Goal: Task Accomplishment & Management: Manage account settings

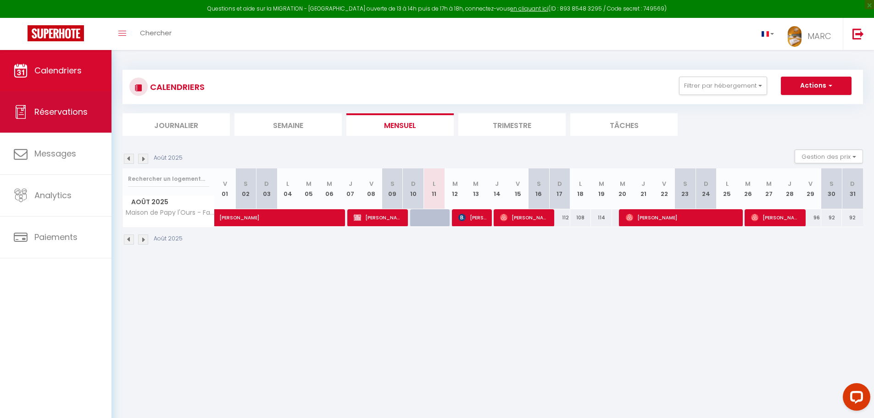
click at [76, 111] on span "Réservations" at bounding box center [60, 111] width 53 height 11
select select "not_cancelled"
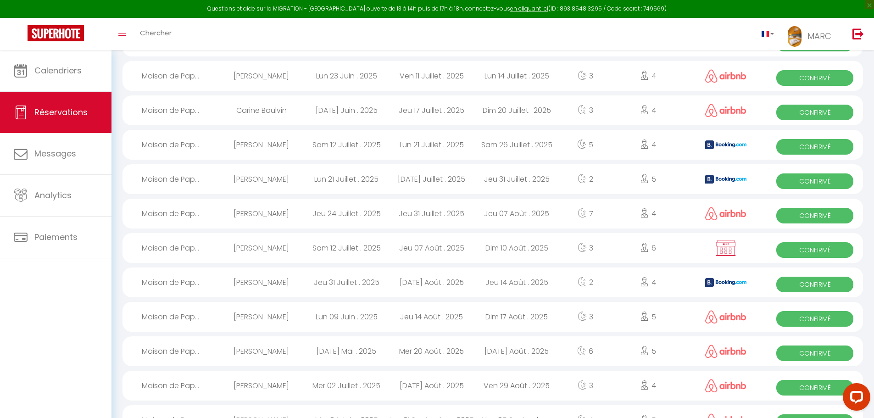
scroll to position [434, 0]
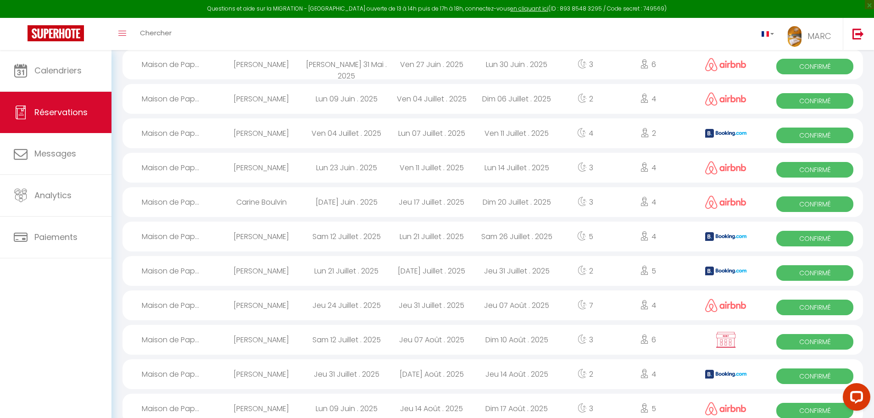
click at [504, 104] on div "Dim 06 Juillet . 2025" at bounding box center [516, 99] width 85 height 30
select select "OK"
select select "0"
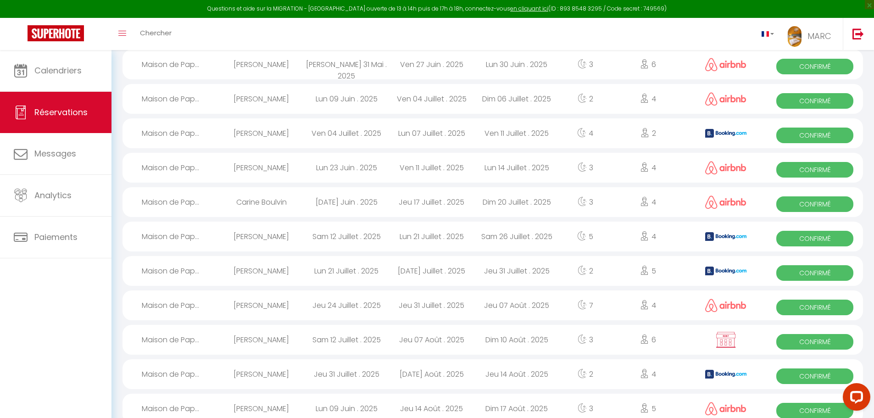
select select "1"
select select
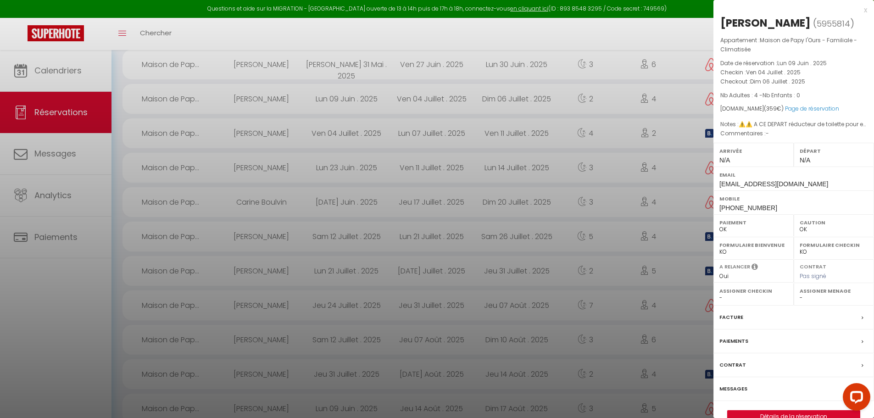
click at [514, 99] on div at bounding box center [437, 209] width 874 height 418
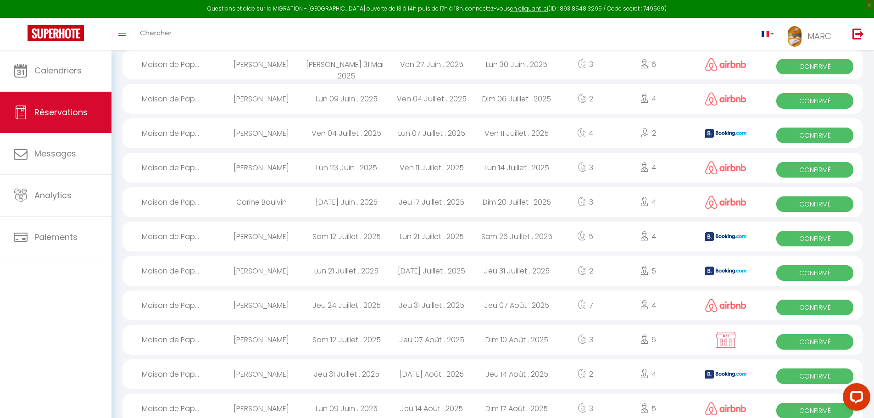
click at [457, 99] on div "Ven 04 Juillet . 2025" at bounding box center [431, 99] width 85 height 30
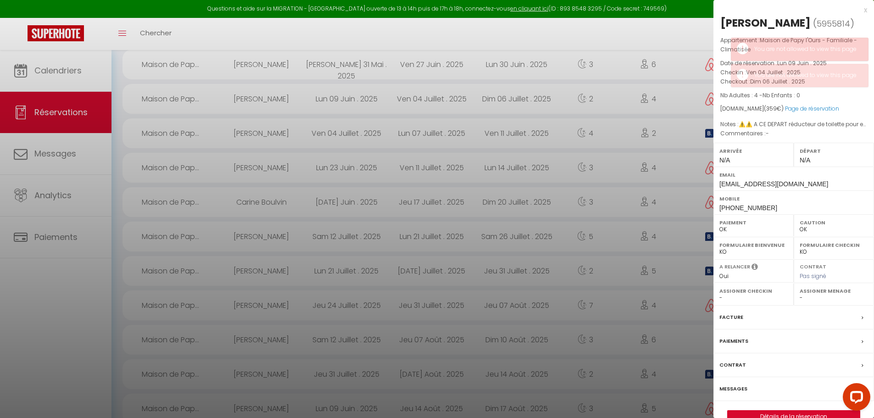
click at [548, 127] on div at bounding box center [437, 209] width 874 height 418
select select
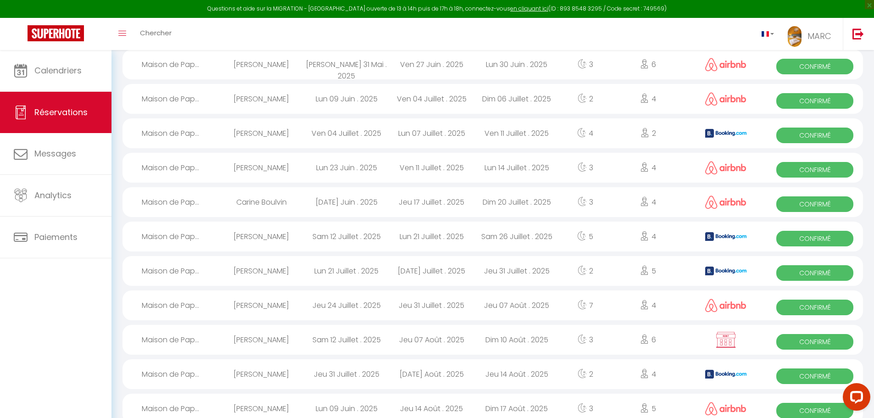
click at [441, 134] on div "Lun 07 Juillet . 2025" at bounding box center [431, 133] width 85 height 30
select select
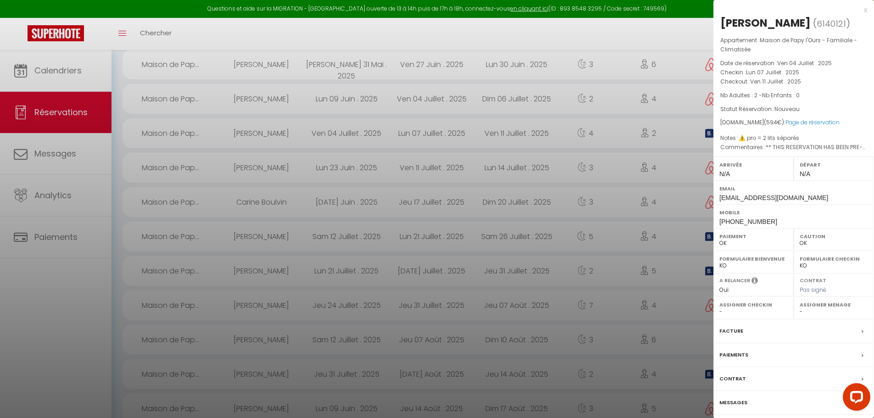
click at [730, 330] on label "Facture" at bounding box center [731, 331] width 24 height 10
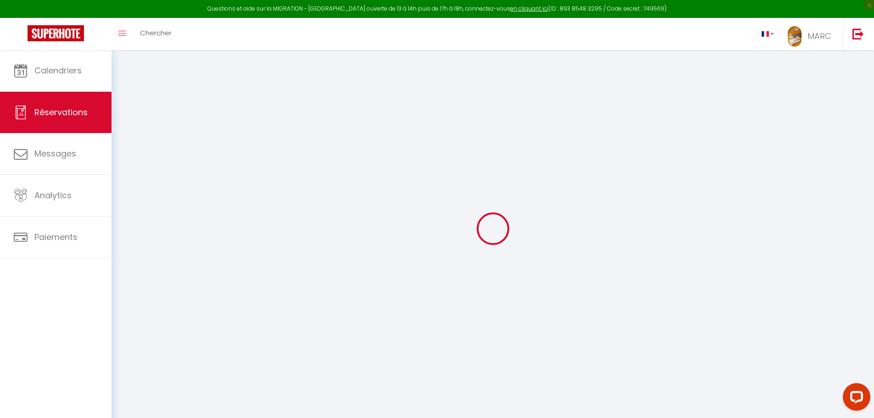
select select "cleaning"
select select "taxes"
select select
checkbox input "false"
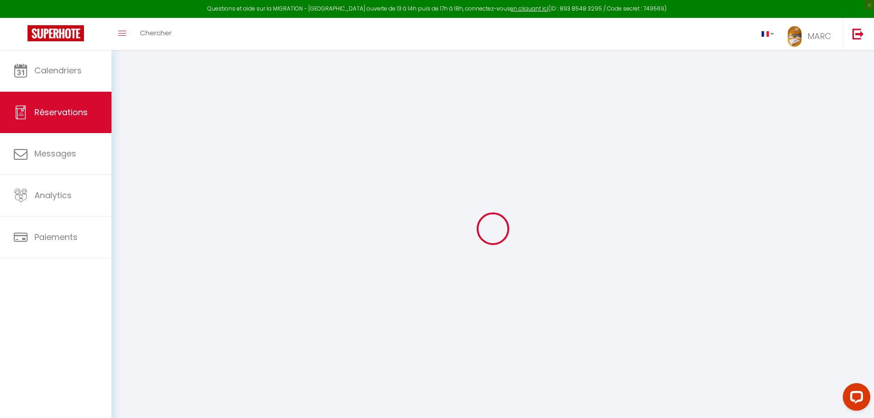
type textarea "** THIS RESERVATION HAS BEEN PRE-PAID ** Reservation has a cancellation grace p…"
type textarea "⚠️ pro = 2 lits séparés"
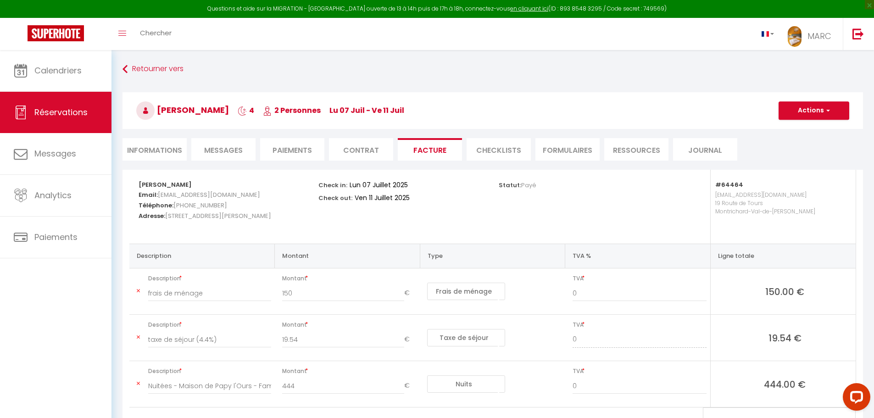
click at [298, 152] on li "Paiements" at bounding box center [292, 149] width 64 height 22
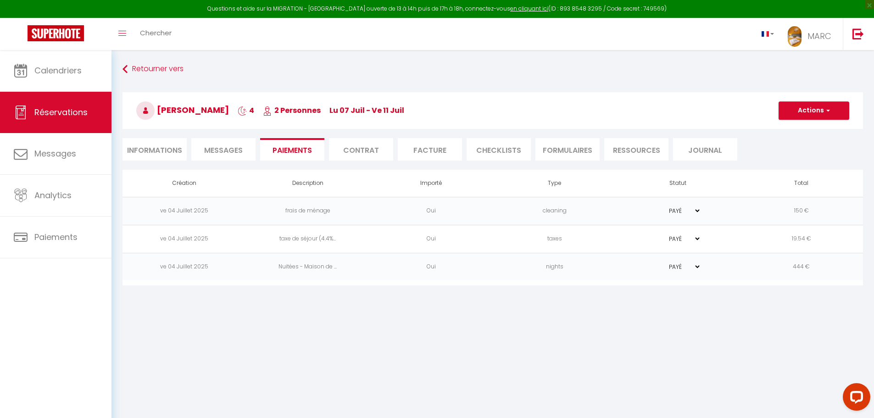
click at [418, 148] on li "Facture" at bounding box center [430, 149] width 64 height 22
click at [46, 113] on span "Réservations" at bounding box center [60, 111] width 53 height 11
select select "not_cancelled"
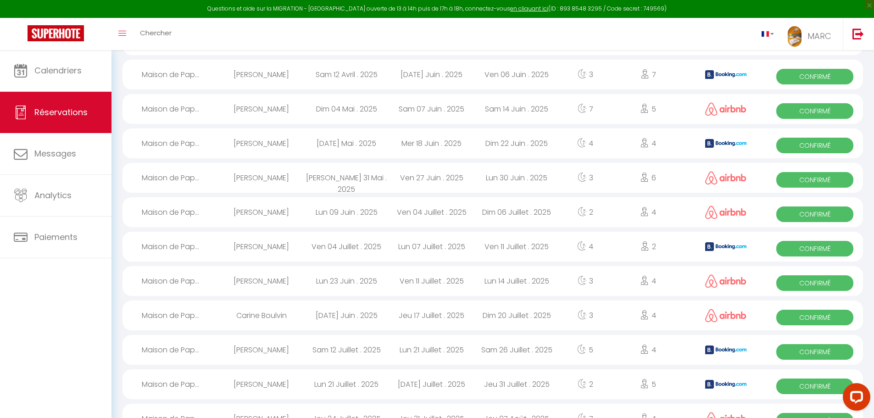
scroll to position [413, 0]
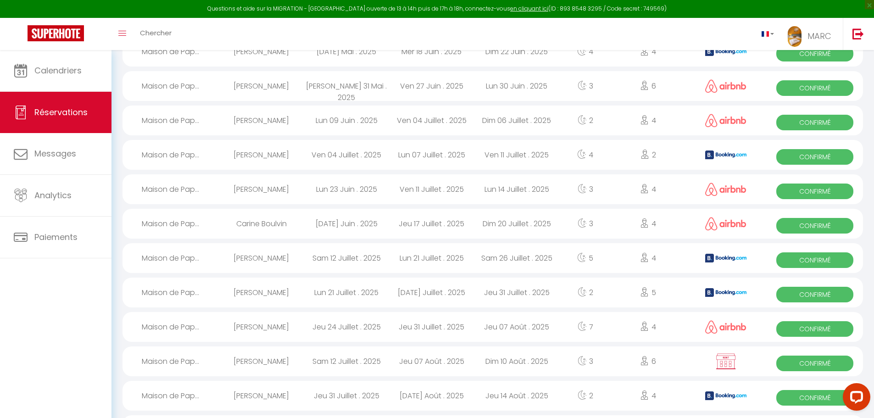
click at [433, 261] on div "Lun 21 Juillet . 2025" at bounding box center [431, 258] width 85 height 30
select select "OK"
select select "0"
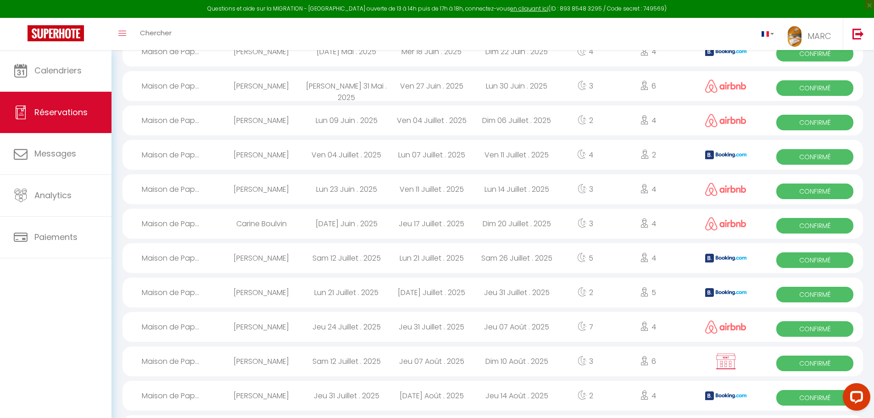
select select "1"
select select
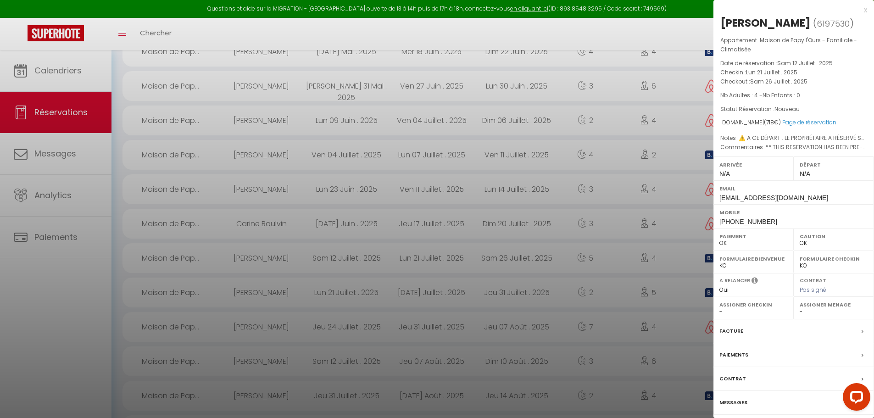
click at [730, 333] on label "Facture" at bounding box center [731, 331] width 24 height 10
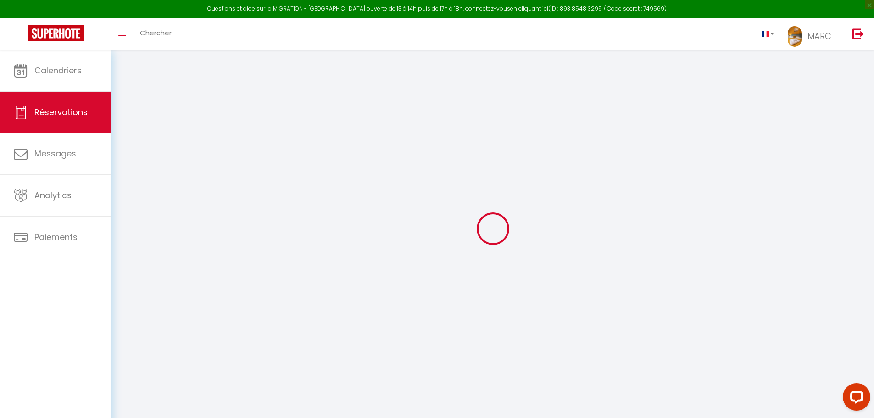
select select "cleaning"
select select "taxes"
select select
checkbox input "false"
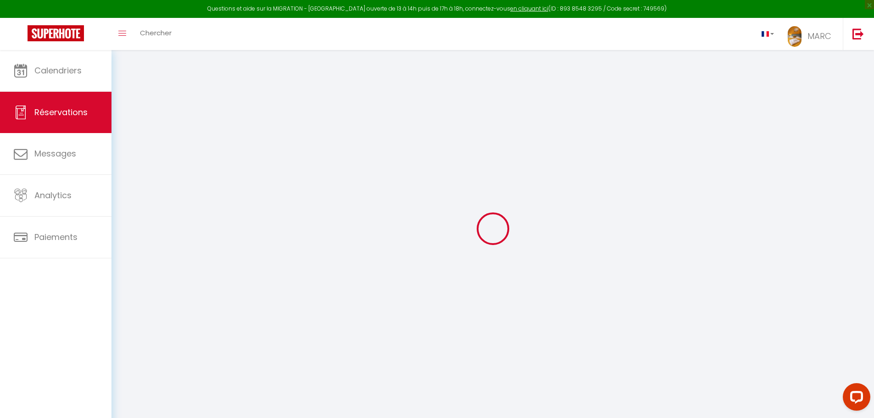
type textarea "** THIS RESERVATION HAS BEEN PRE-PAID ** BOOKING NOTE : Payment charge is EUR 1…"
type textarea "⚠️ A CE DÉPART : LE PROPRIÉTAIRE A RÉSERVÉ SA MAISON À PARTIR DU 26/07 - MERCI …"
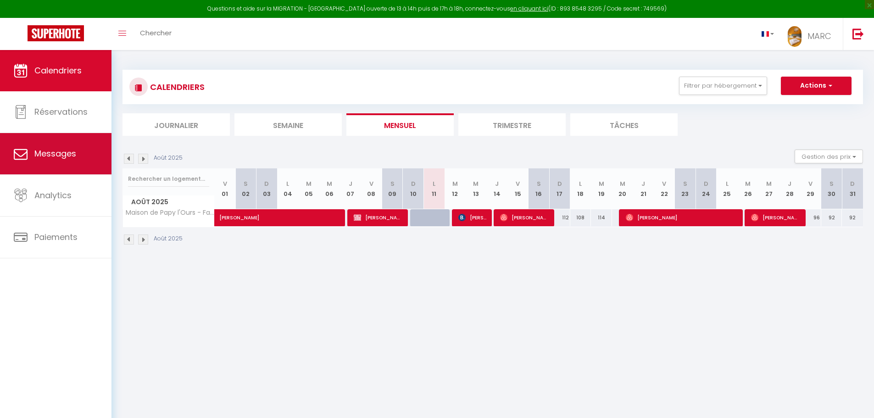
click at [42, 153] on span "Messages" at bounding box center [55, 153] width 42 height 11
select select "message"
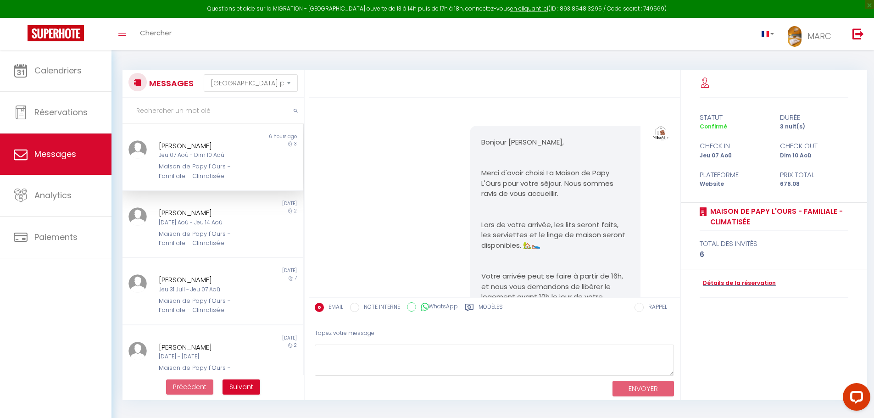
scroll to position [2815, 0]
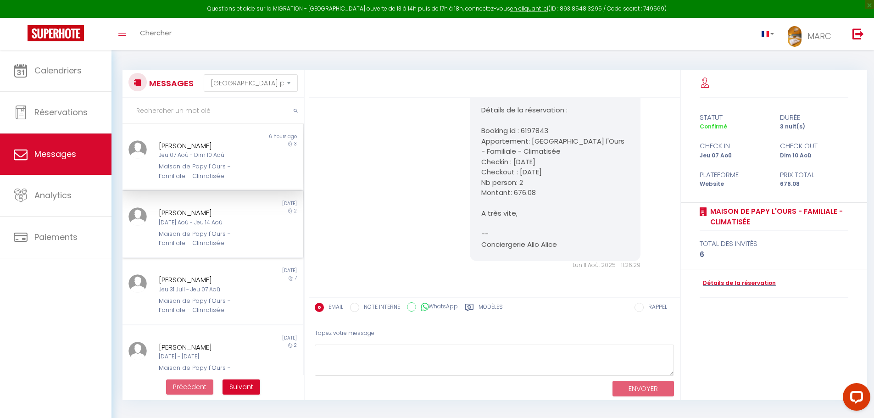
click at [177, 229] on div "Maison de Papy l'Ours - Familiale - Climatisée" at bounding box center [205, 238] width 93 height 19
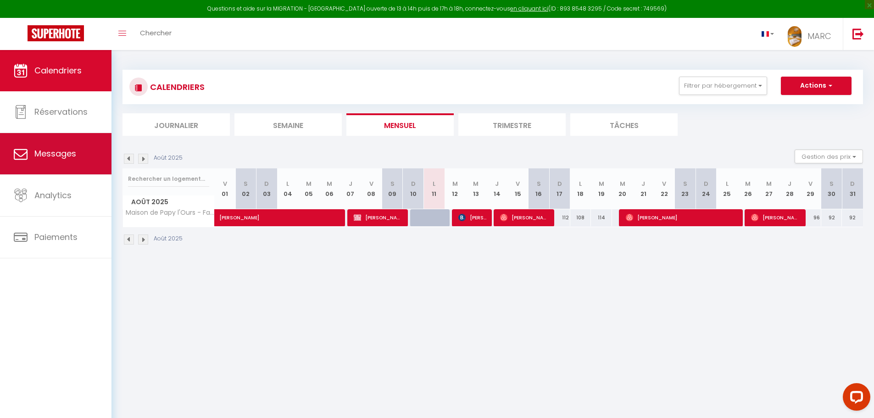
click at [60, 158] on span "Messages" at bounding box center [55, 153] width 42 height 11
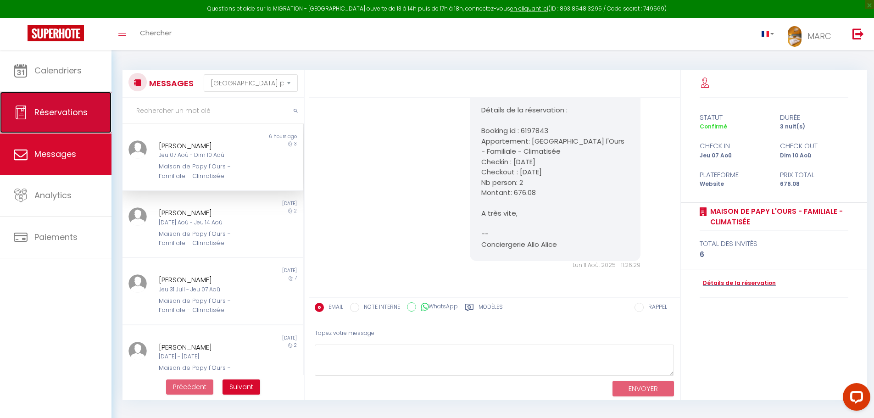
click at [62, 115] on span "Réservations" at bounding box center [60, 111] width 53 height 11
select select "not_cancelled"
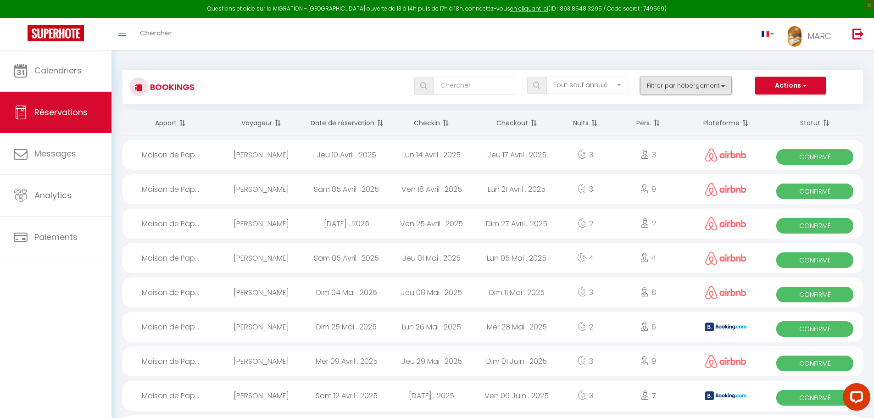
click at [723, 86] on button "Filtrer par hébergement" at bounding box center [686, 86] width 92 height 18
click at [292, 80] on div "Tous les statuts Annulé Confirmé Non Confirmé Tout sauf annulé No Show Request …" at bounding box center [523, 86] width 677 height 18
click at [809, 122] on th "Statut" at bounding box center [814, 123] width 96 height 24
click at [813, 123] on th "Statut" at bounding box center [814, 123] width 96 height 24
click at [826, 119] on span at bounding box center [824, 123] width 9 height 18
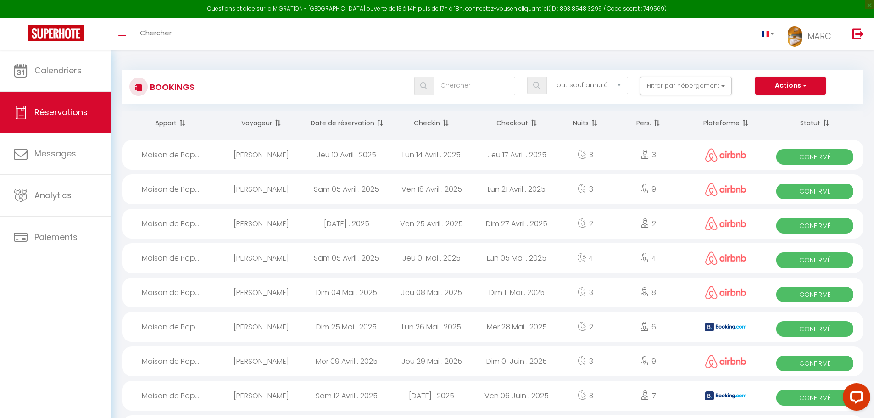
click at [744, 123] on span at bounding box center [743, 123] width 9 height 18
click at [817, 122] on th "Statut" at bounding box center [814, 123] width 96 height 24
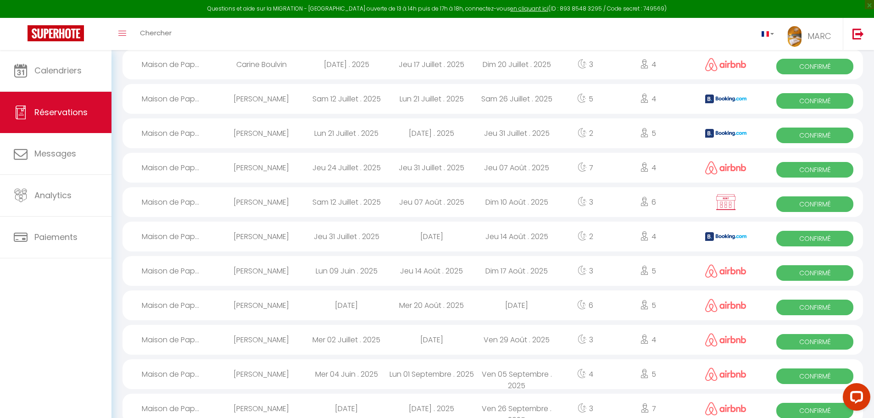
scroll to position [618, 0]
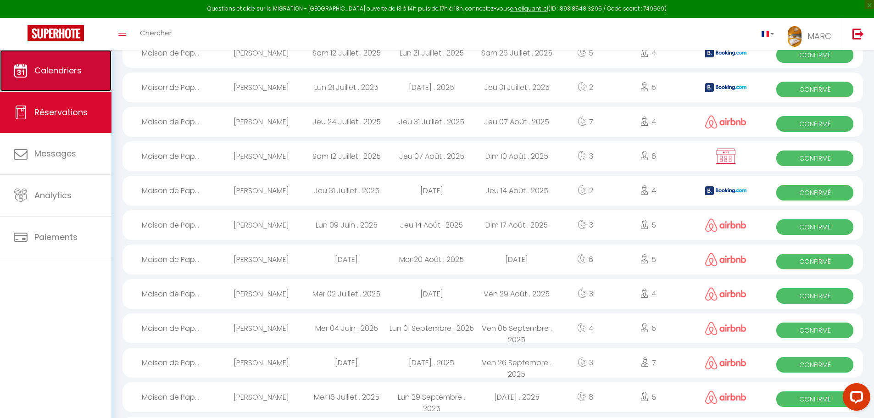
click at [63, 70] on span "Calendriers" at bounding box center [57, 70] width 47 height 11
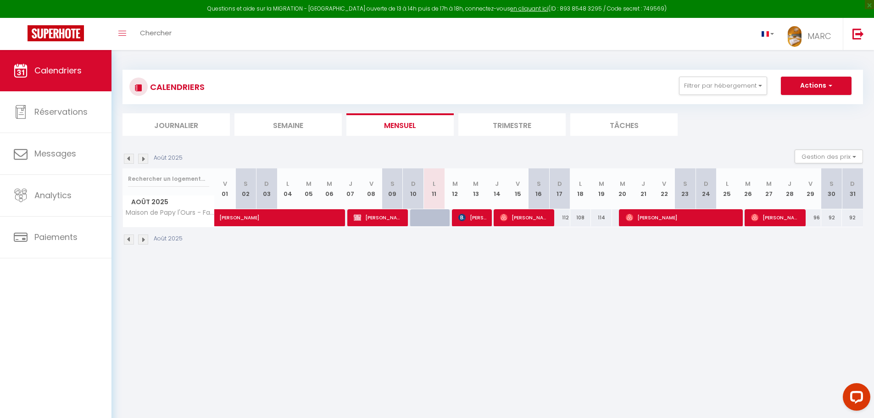
click at [145, 235] on img at bounding box center [143, 239] width 10 height 10
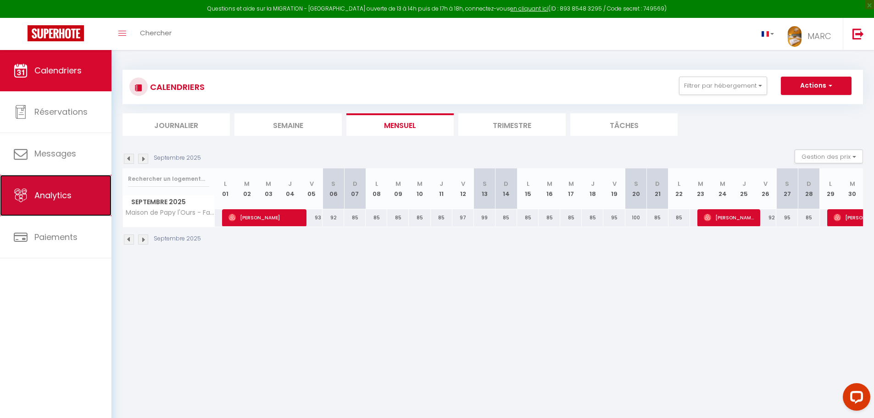
click at [55, 199] on span "Analytics" at bounding box center [52, 194] width 37 height 11
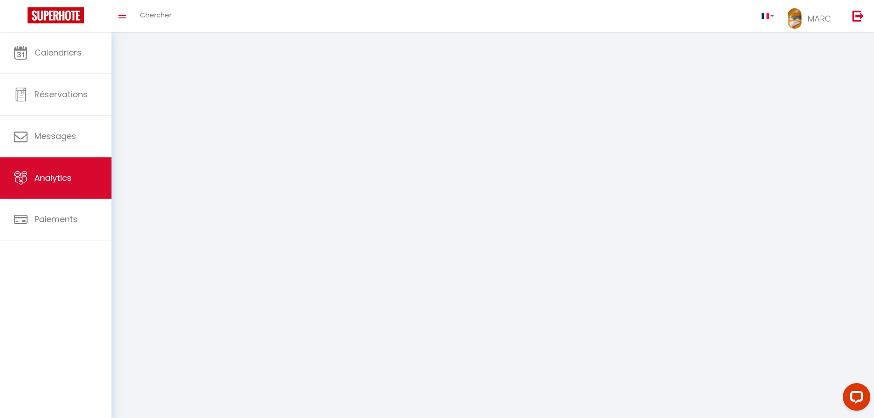
select select "2025"
select select "8"
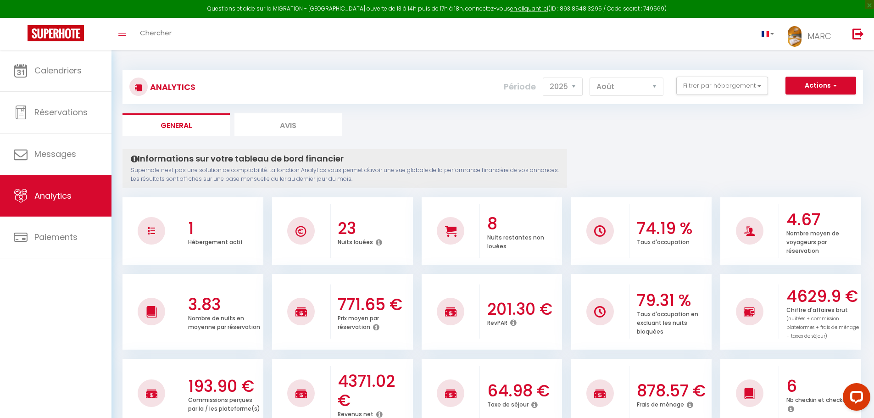
click at [272, 127] on li "Avis" at bounding box center [287, 124] width 107 height 22
select select "2025"
